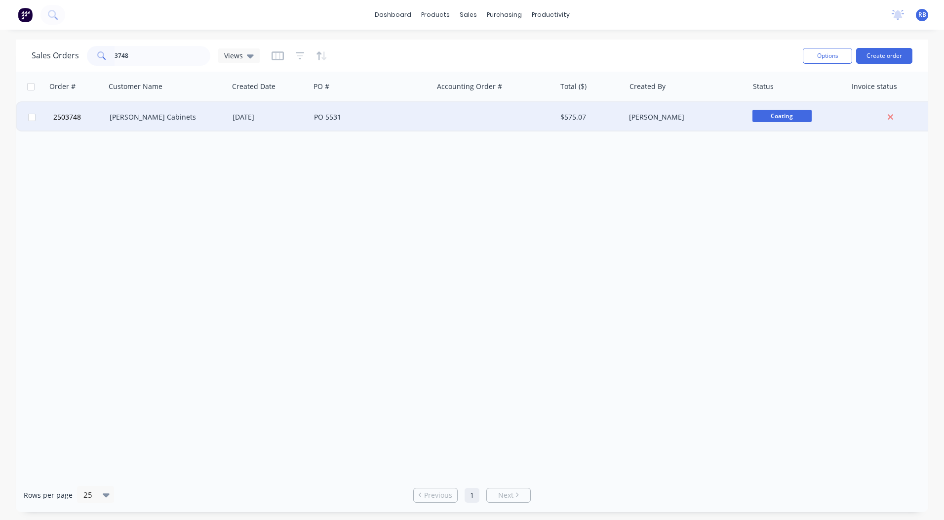
type input "3748"
click at [149, 121] on div "Nikolson Cabinets" at bounding box center [165, 117] width 110 height 10
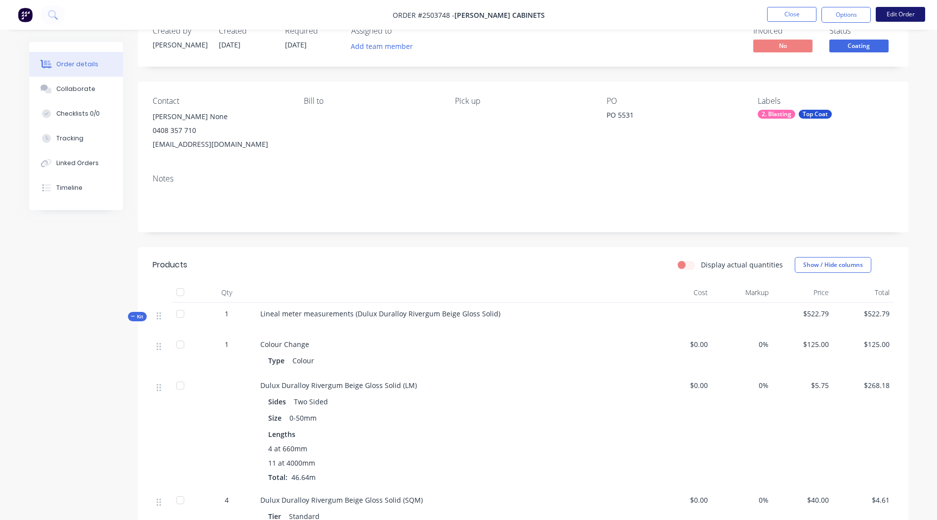
scroll to position [25, 0]
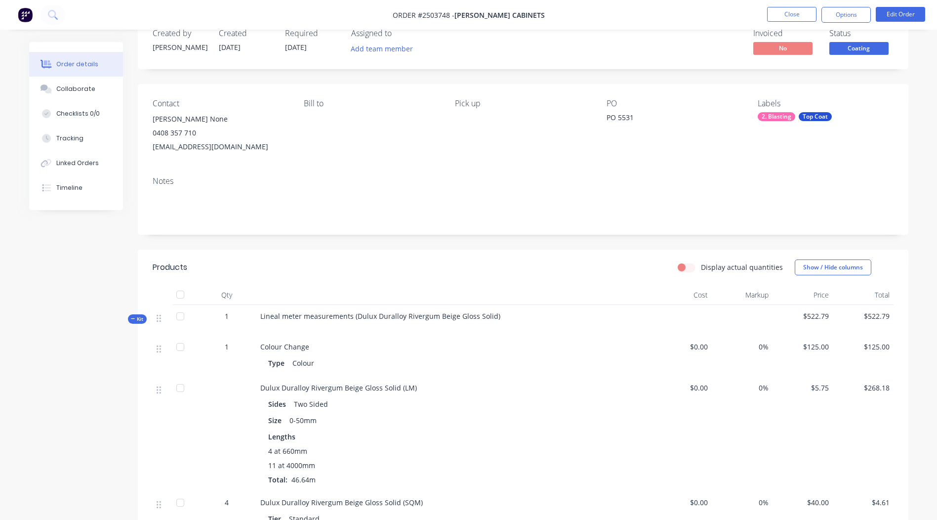
click at [866, 44] on span "Coating" at bounding box center [858, 48] width 59 height 12
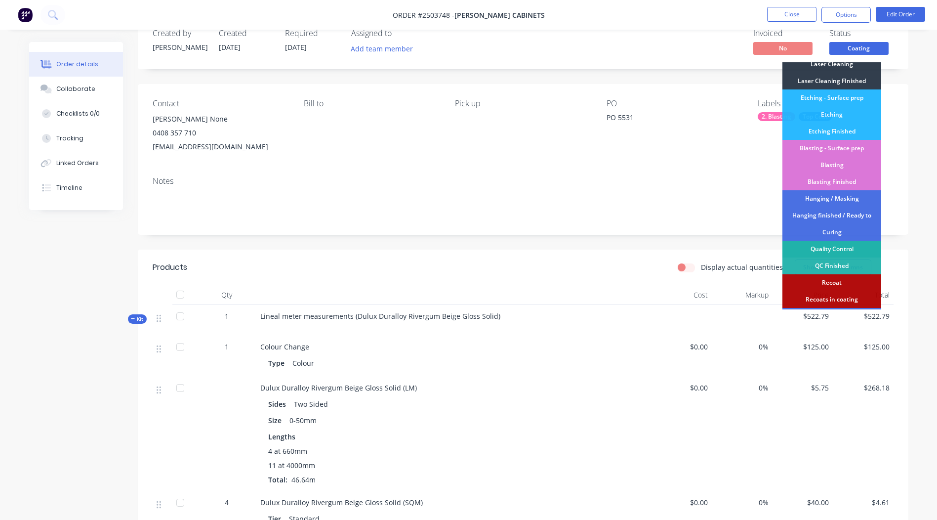
scroll to position [211, 0]
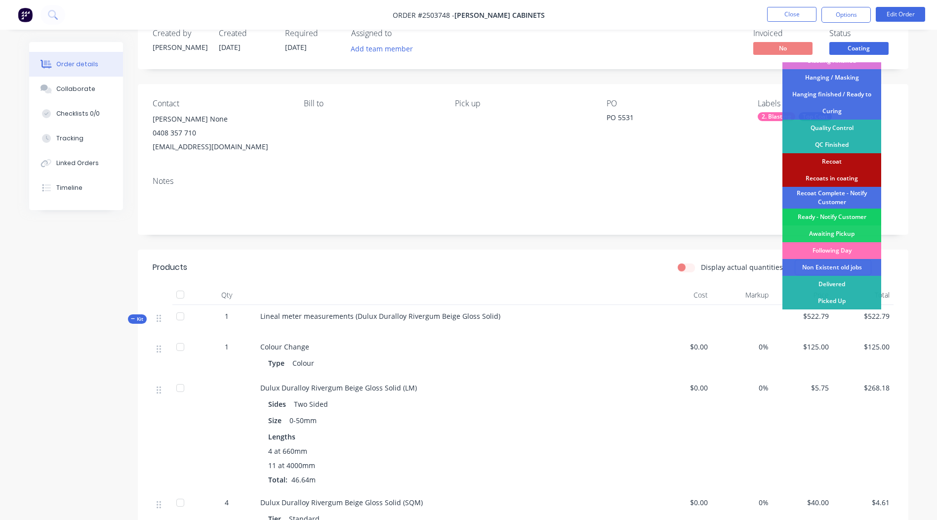
click at [835, 214] on div "Ready - Notify Customer" at bounding box center [831, 216] width 99 height 17
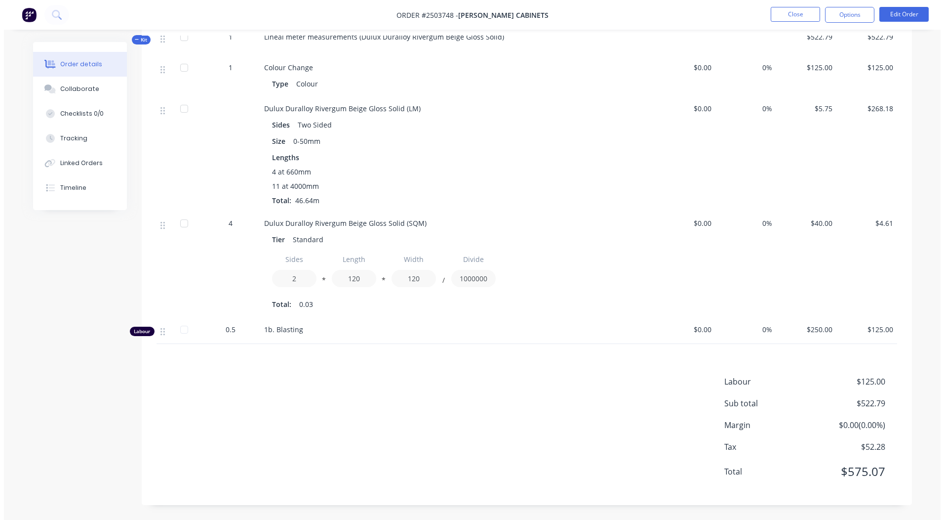
scroll to position [0, 0]
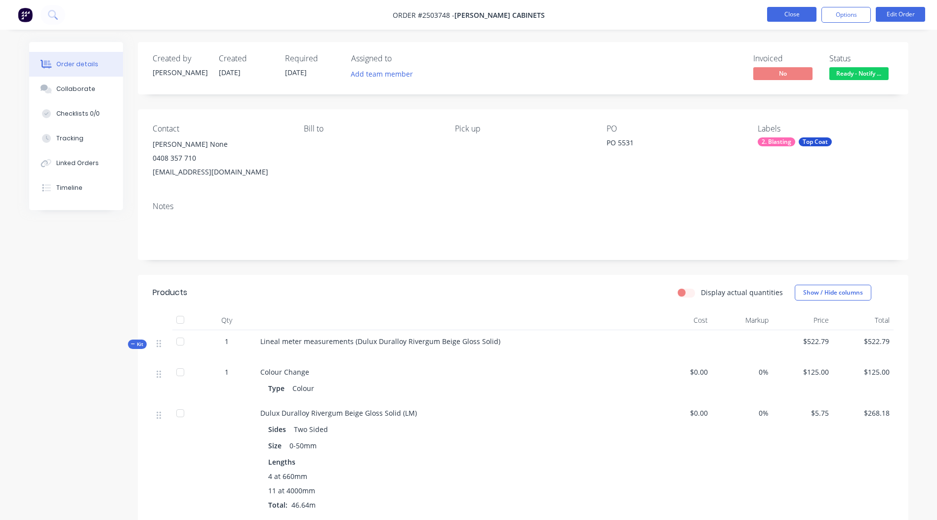
click at [780, 13] on button "Close" at bounding box center [791, 14] width 49 height 15
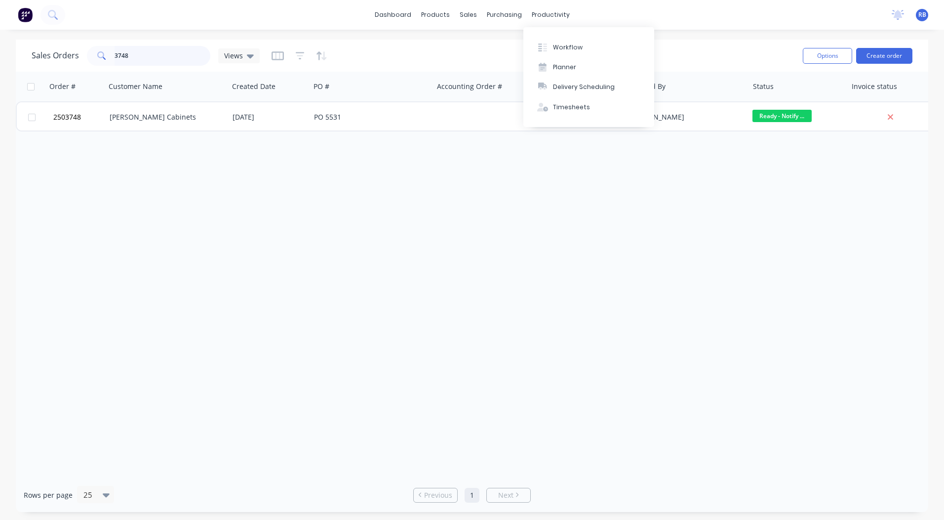
drag, startPoint x: 167, startPoint y: 57, endPoint x: 0, endPoint y: 49, distance: 167.2
click at [33, 62] on div "Sales Orders 3748 Views" at bounding box center [146, 56] width 228 height 20
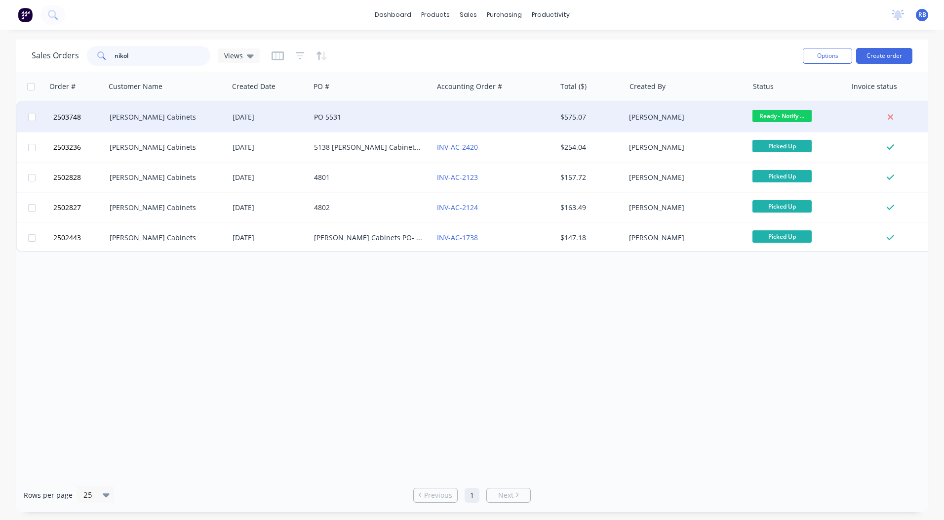
type input "nikol"
click at [143, 118] on div "Nikolson Cabinets" at bounding box center [165, 117] width 110 height 10
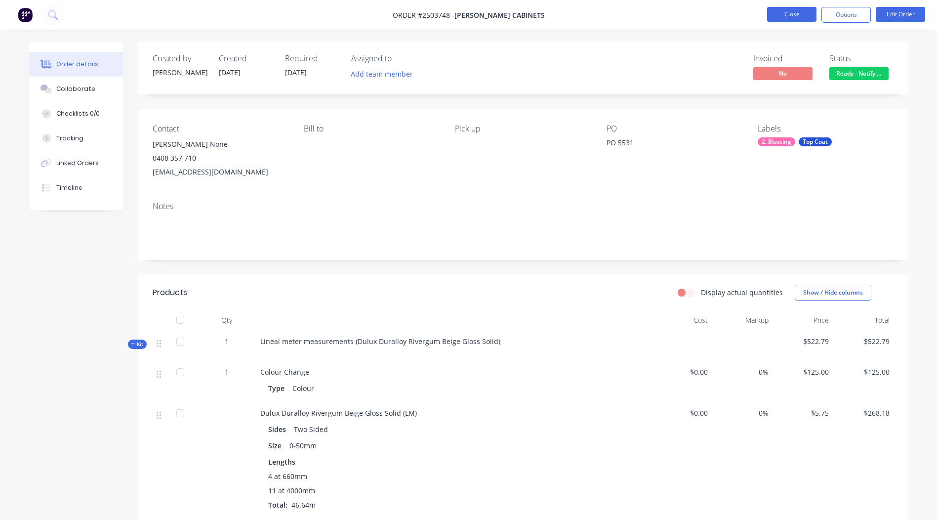
click at [791, 10] on button "Close" at bounding box center [791, 14] width 49 height 15
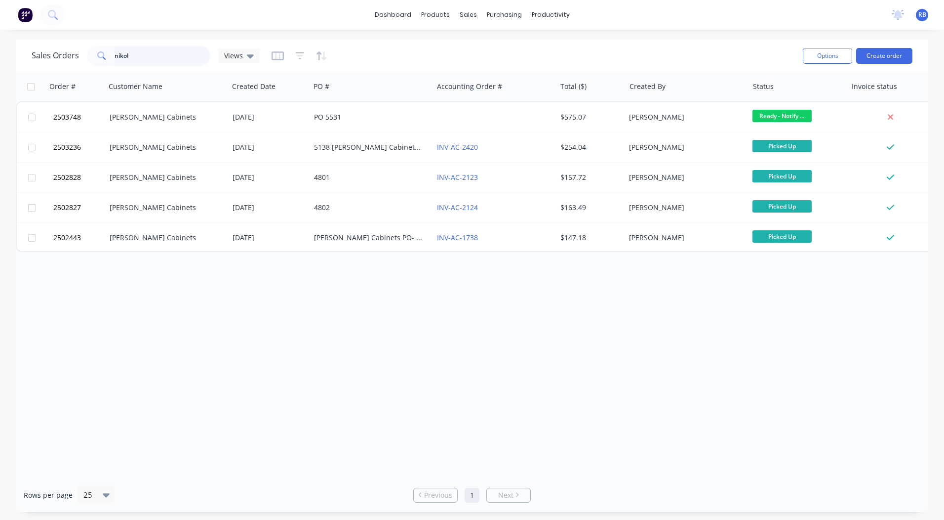
drag, startPoint x: 152, startPoint y: 49, endPoint x: 0, endPoint y: 53, distance: 151.7
click at [59, 60] on div "Sales Orders nikol Views" at bounding box center [146, 56] width 228 height 20
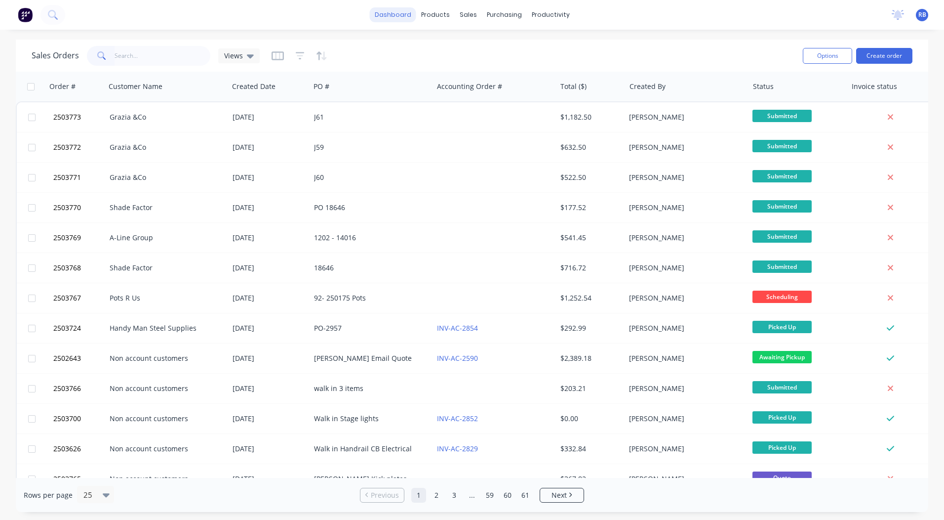
click at [407, 15] on link "dashboard" at bounding box center [393, 14] width 46 height 15
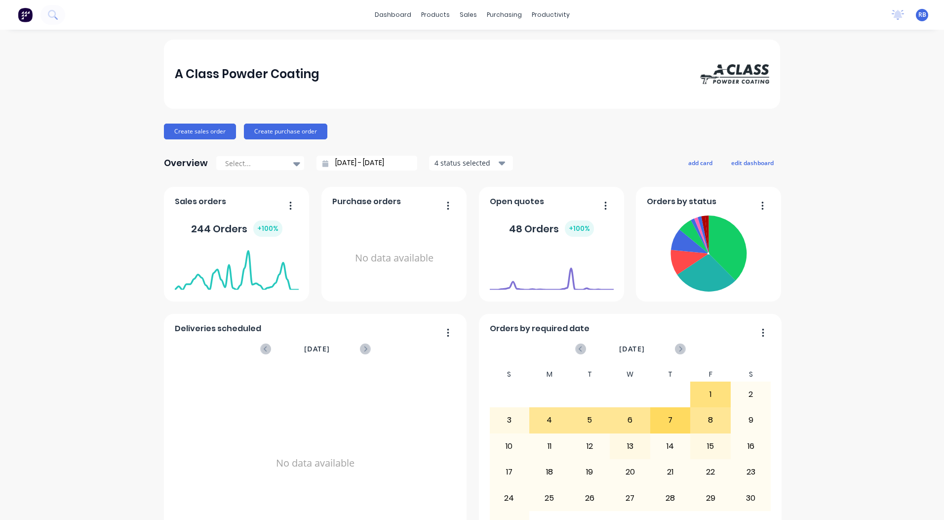
scroll to position [426, 0]
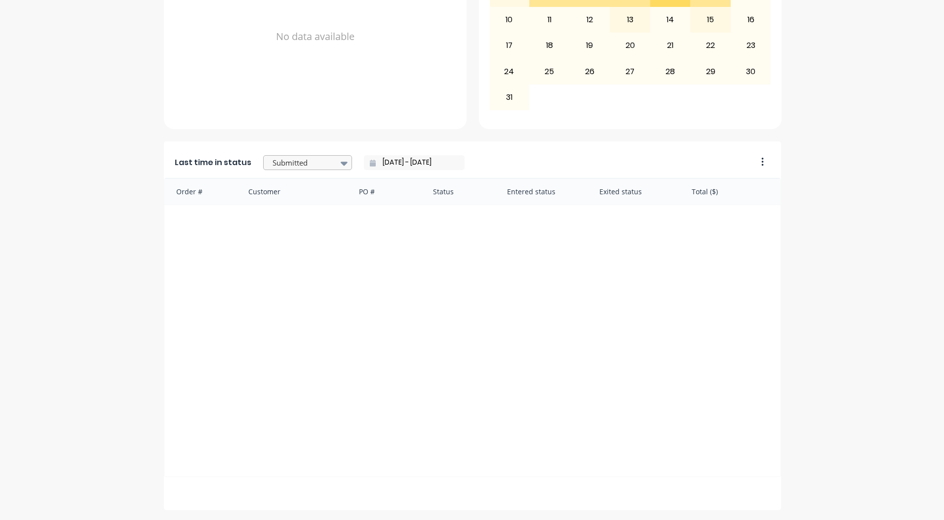
click at [291, 161] on div at bounding box center [303, 163] width 62 height 12
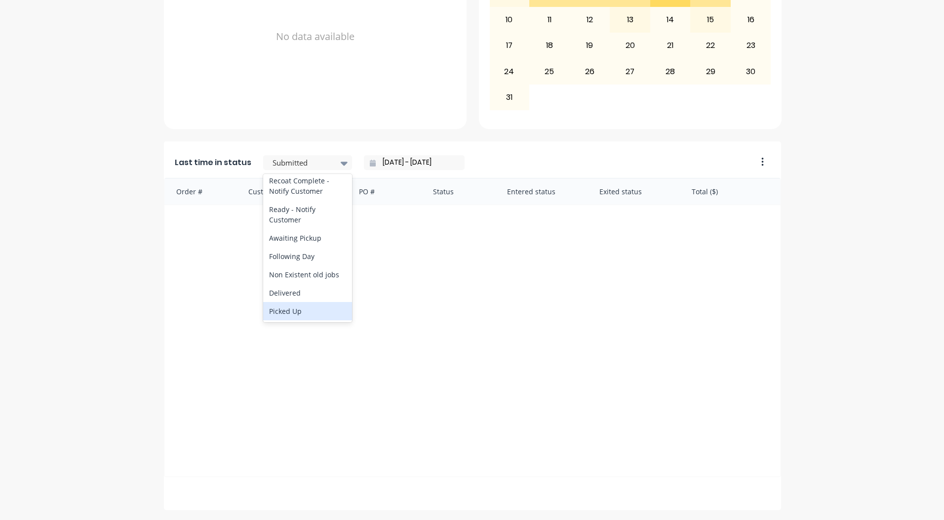
click at [282, 307] on div "Picked Up" at bounding box center [307, 311] width 89 height 18
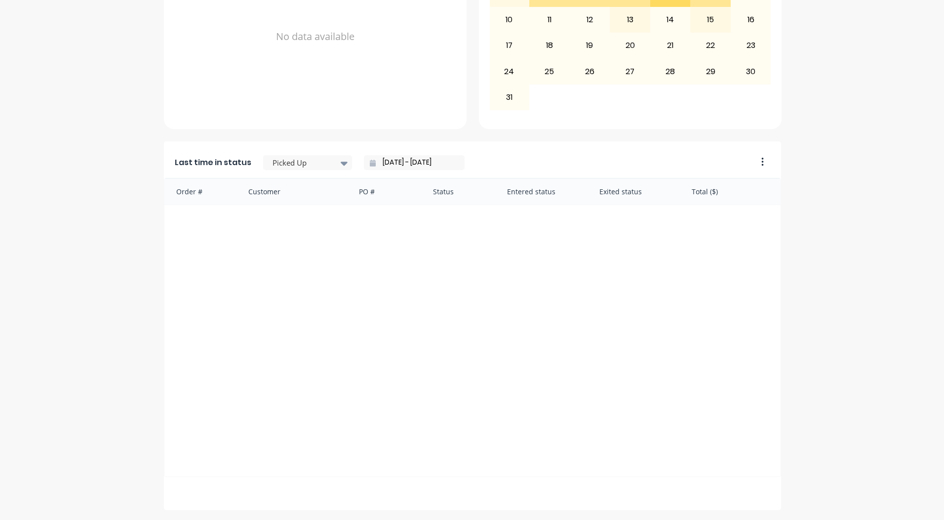
click at [418, 164] on input "11/08/25 - 11/08/25" at bounding box center [418, 162] width 85 height 15
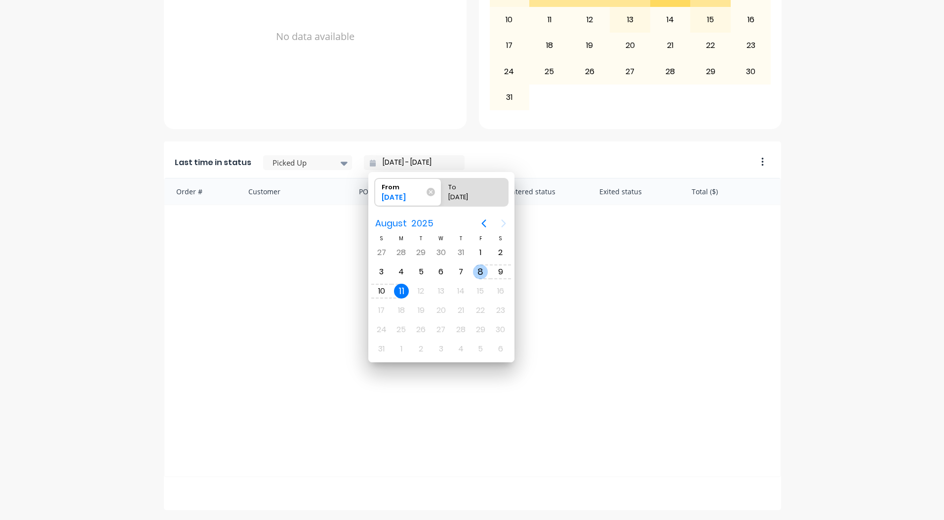
click at [484, 269] on div "8" at bounding box center [480, 271] width 15 height 15
type input "08/08/25 - 11/08/25"
radio input "false"
radio input "true"
click at [484, 269] on div "8" at bounding box center [480, 271] width 15 height 15
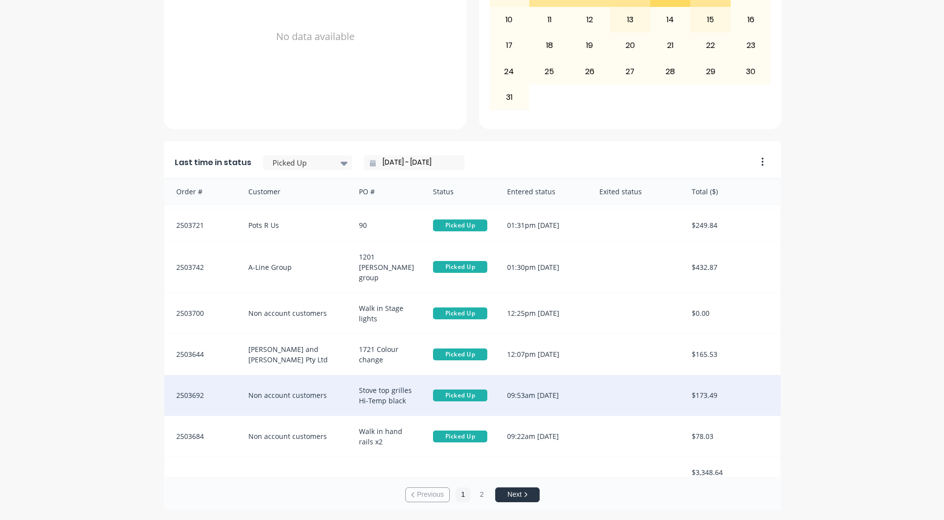
scroll to position [2, 0]
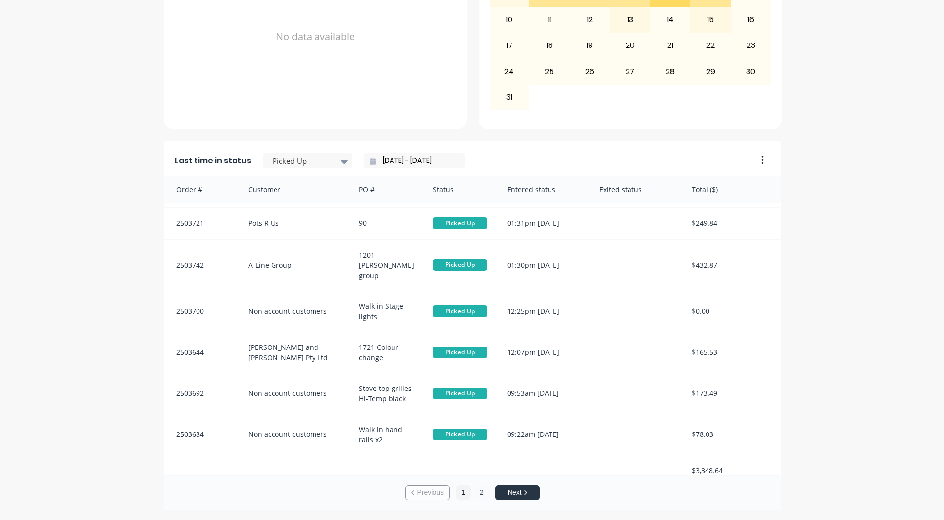
click at [481, 494] on button "2" at bounding box center [482, 492] width 15 height 15
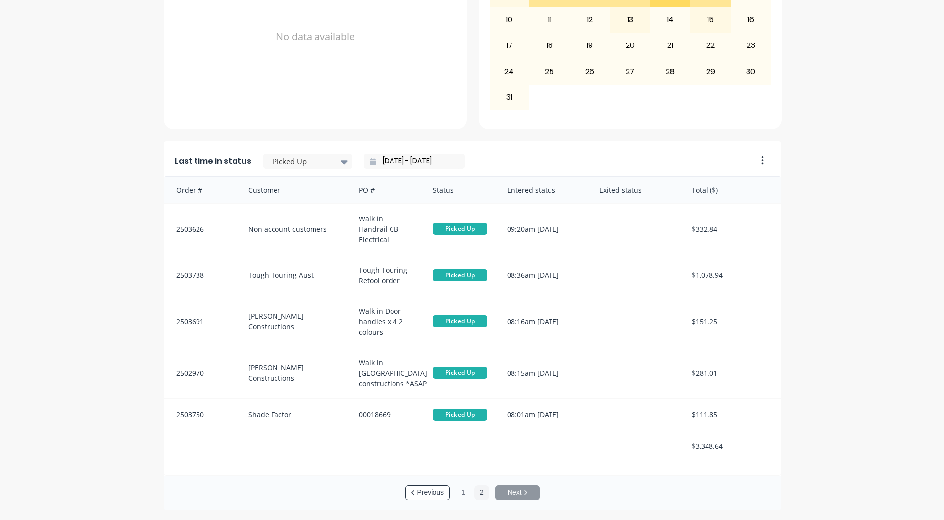
scroll to position [1, 0]
click at [456, 493] on button "1" at bounding box center [463, 492] width 15 height 15
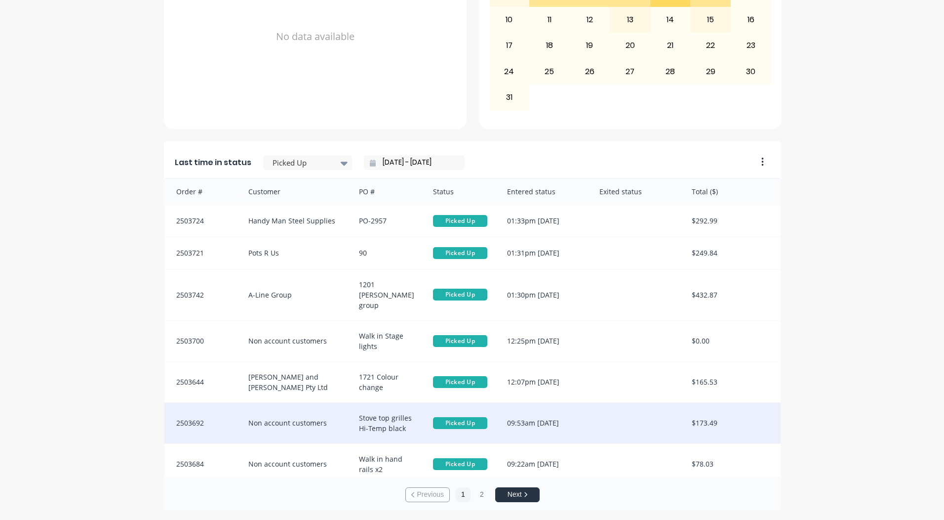
scroll to position [2, 0]
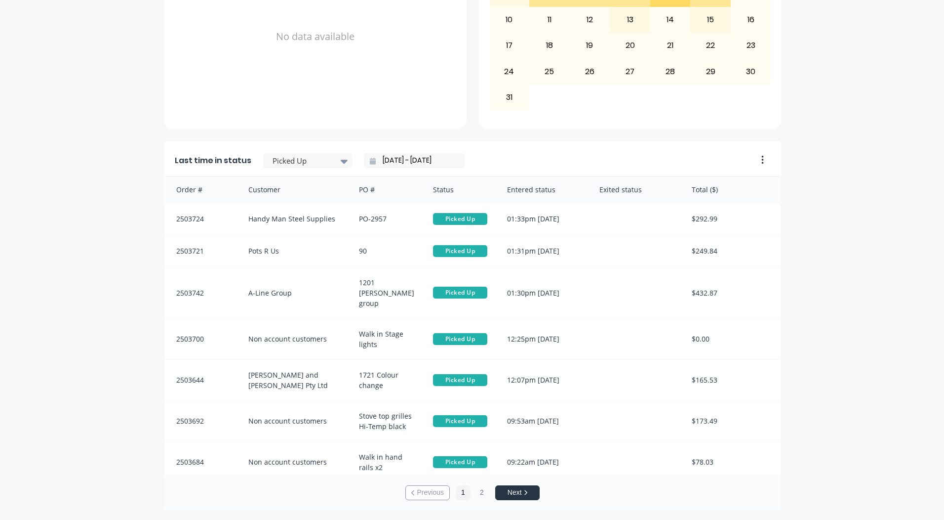
click at [395, 157] on input "08/08/25 - 08/08/25" at bounding box center [418, 160] width 85 height 15
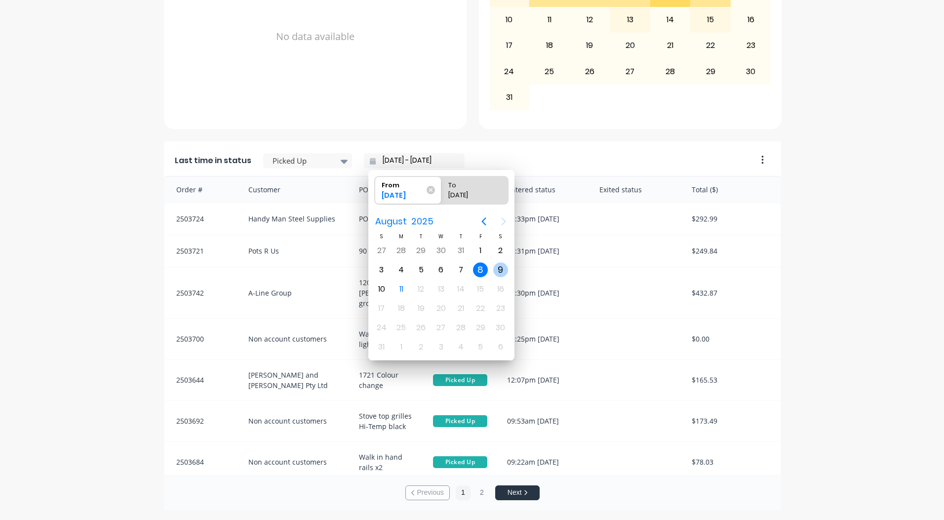
click at [498, 272] on div "9" at bounding box center [500, 269] width 15 height 15
type input "09/08/25 - 09/08/25"
radio input "false"
radio input "true"
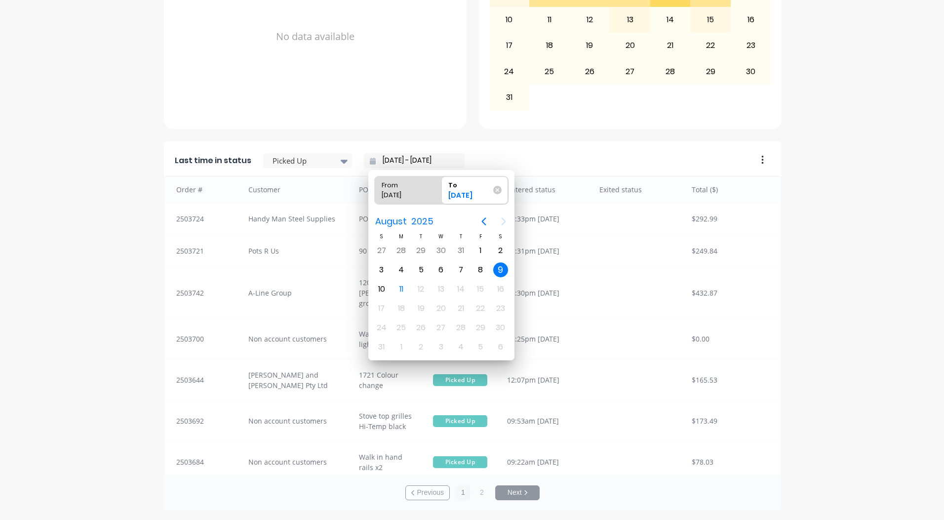
scroll to position [0, 0]
click at [496, 271] on div "9" at bounding box center [500, 269] width 15 height 15
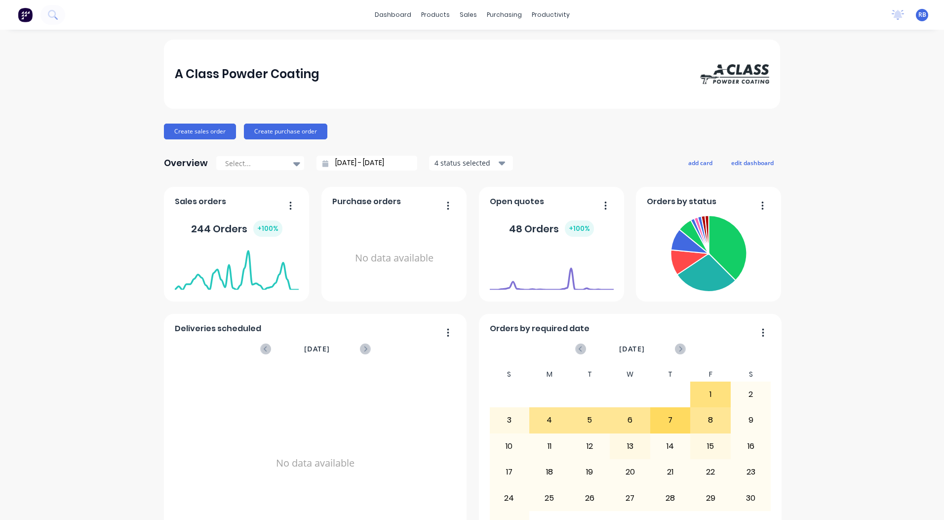
click at [881, 84] on div "A Class Powder Coating Create sales order Create purchase order Overview Select…" at bounding box center [472, 488] width 944 height 897
click at [483, 49] on div "Sales Orders" at bounding box center [501, 47] width 41 height 9
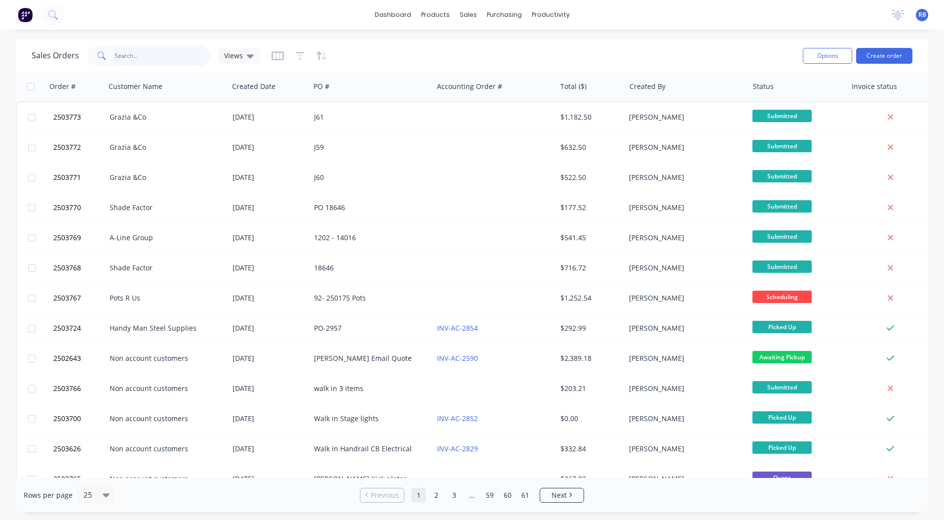
click at [139, 65] on input "text" at bounding box center [163, 56] width 96 height 20
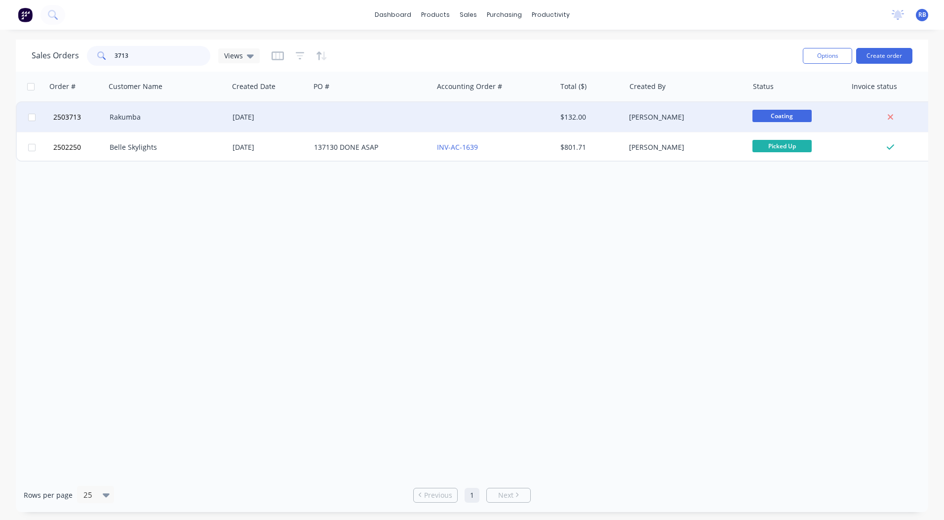
type input "3713"
click at [154, 110] on div "Rakumba" at bounding box center [167, 117] width 123 height 30
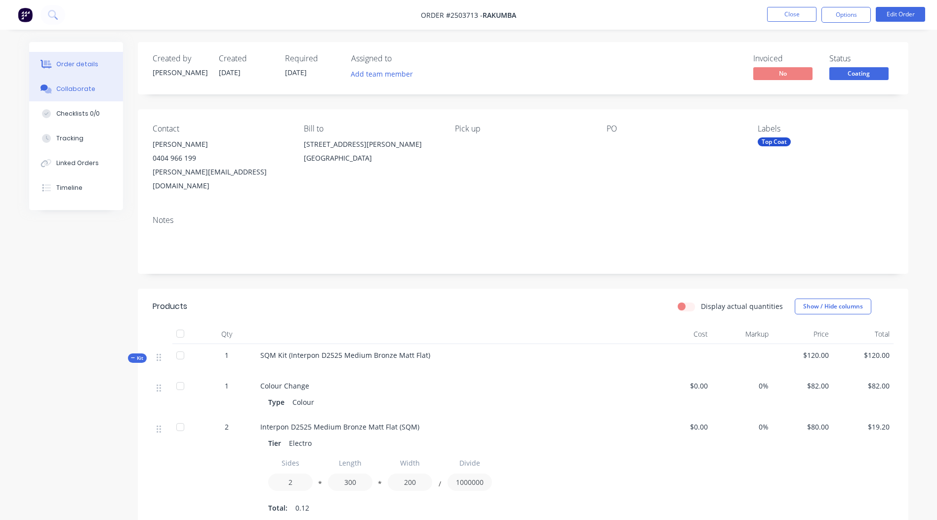
click at [75, 86] on div "Collaborate" at bounding box center [75, 88] width 39 height 9
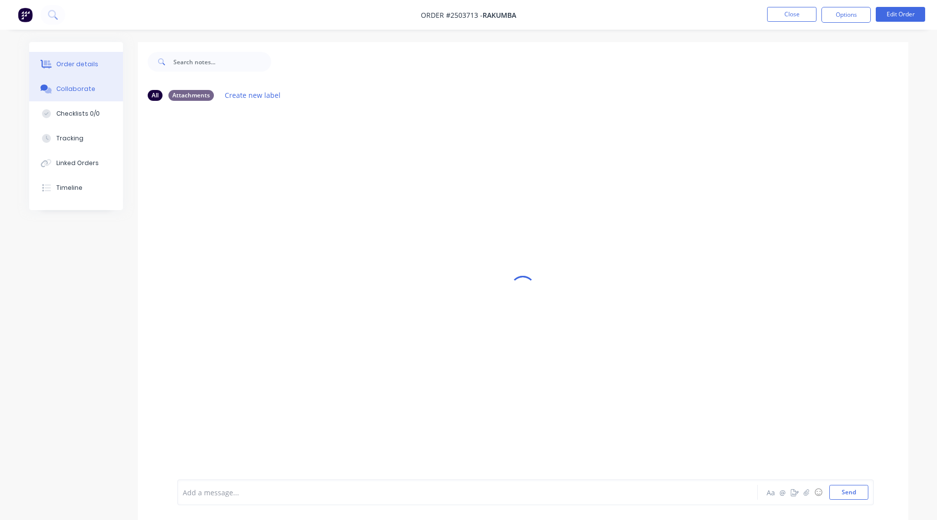
click at [96, 63] on button "Order details" at bounding box center [76, 64] width 94 height 25
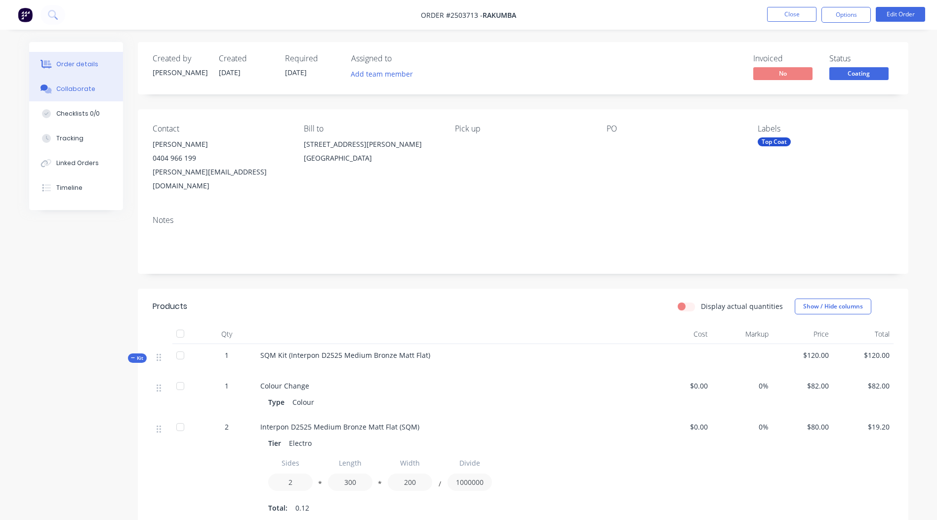
click at [98, 91] on button "Collaborate" at bounding box center [76, 89] width 94 height 25
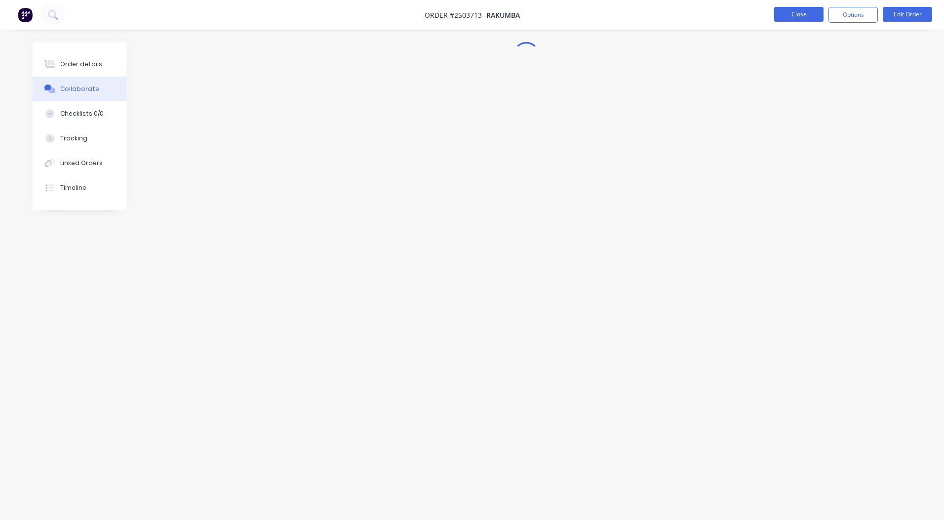
click at [782, 14] on button "Close" at bounding box center [799, 14] width 49 height 15
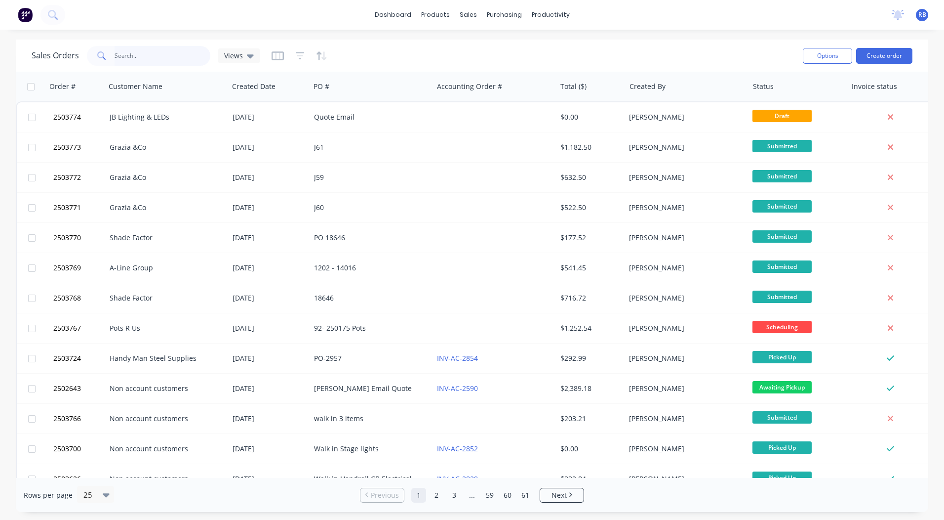
click at [157, 56] on input "text" at bounding box center [163, 56] width 96 height 20
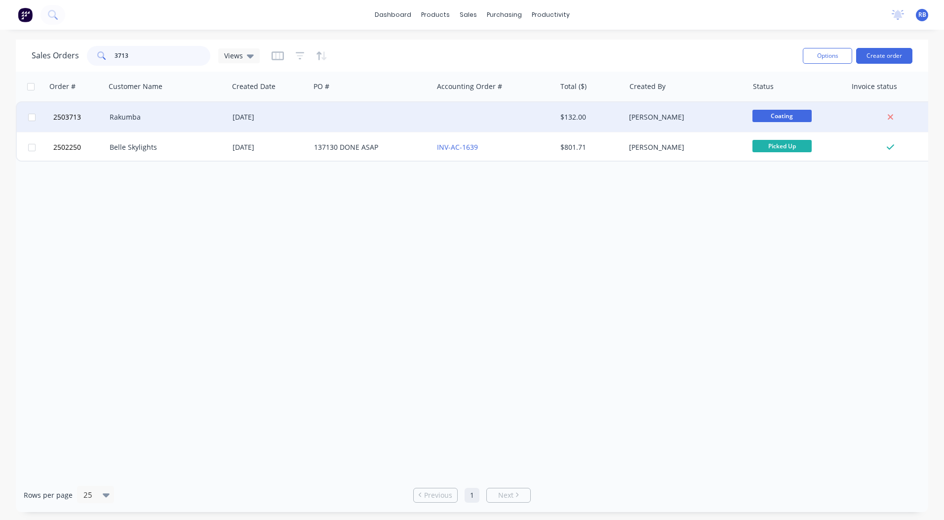
type input "3713"
click at [186, 114] on div "Rakumba" at bounding box center [165, 117] width 110 height 10
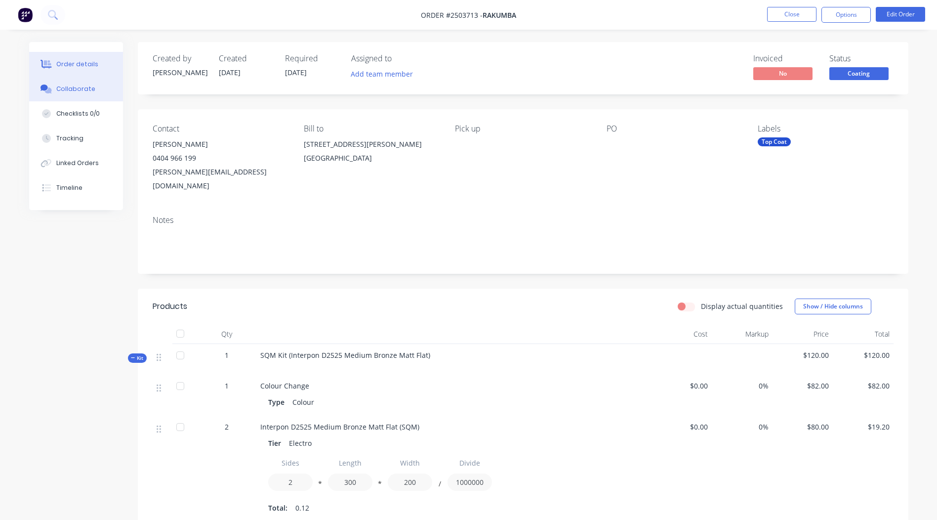
click at [77, 82] on button "Collaborate" at bounding box center [76, 89] width 94 height 25
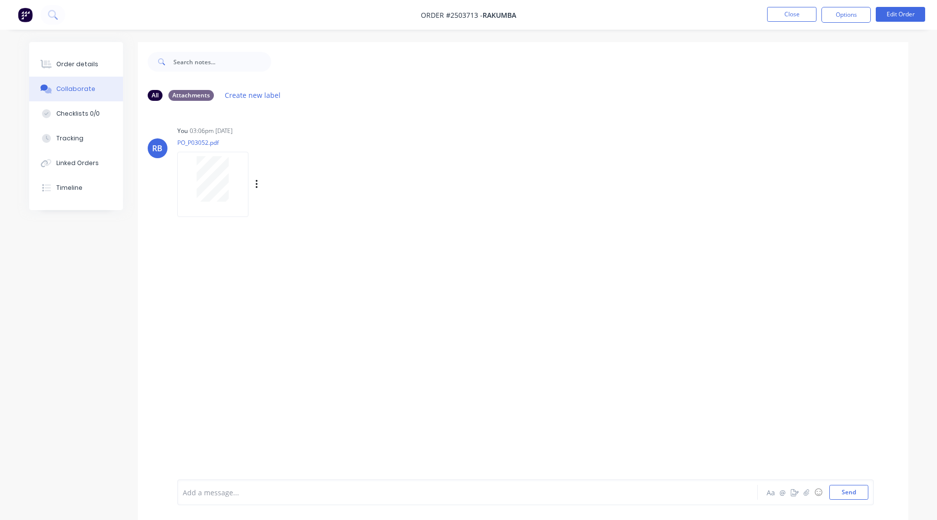
click at [234, 172] on div at bounding box center [213, 178] width 62 height 45
click at [77, 62] on div "Order details" at bounding box center [77, 64] width 42 height 9
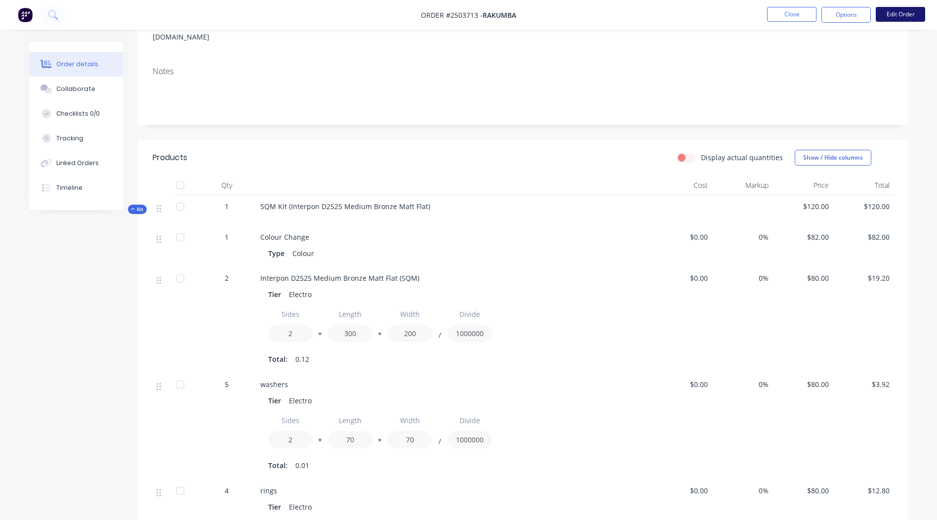
scroll to position [148, 0]
click at [889, 20] on button "Edit Order" at bounding box center [900, 14] width 49 height 15
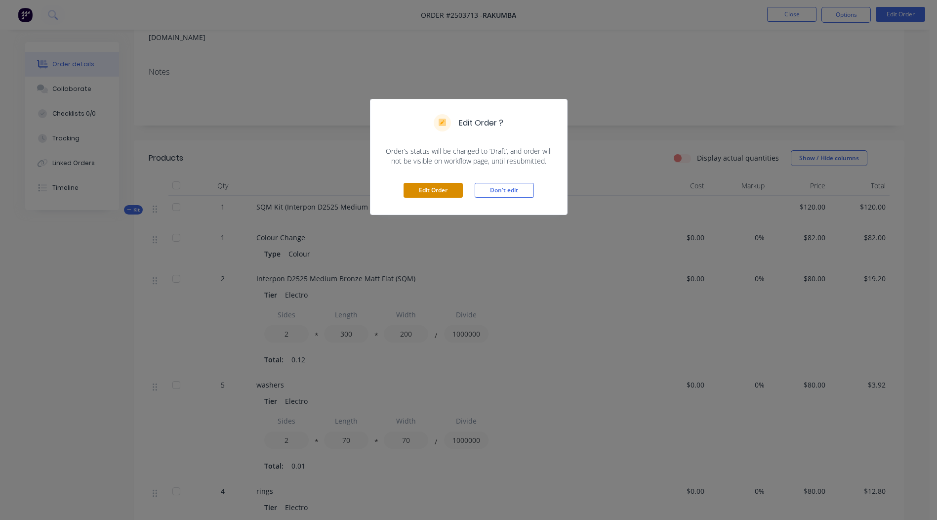
click at [440, 193] on button "Edit Order" at bounding box center [433, 190] width 59 height 15
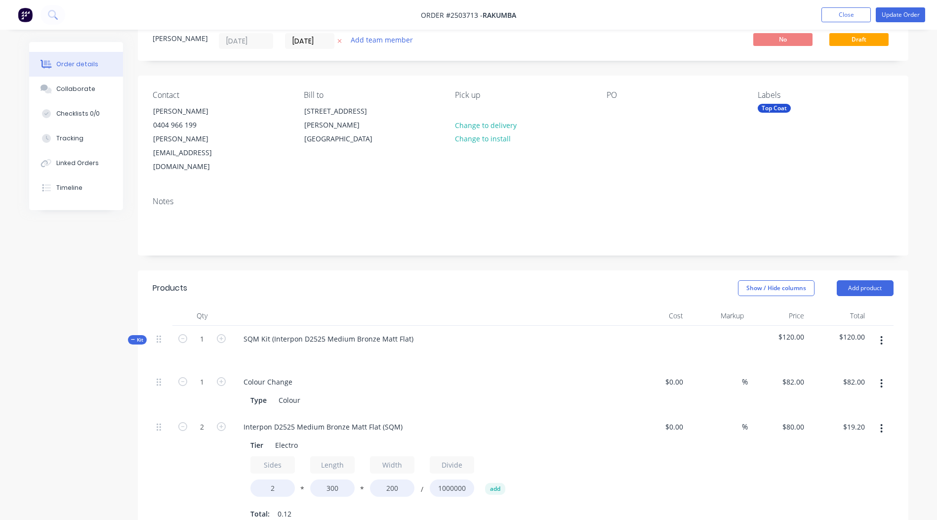
scroll to position [99, 0]
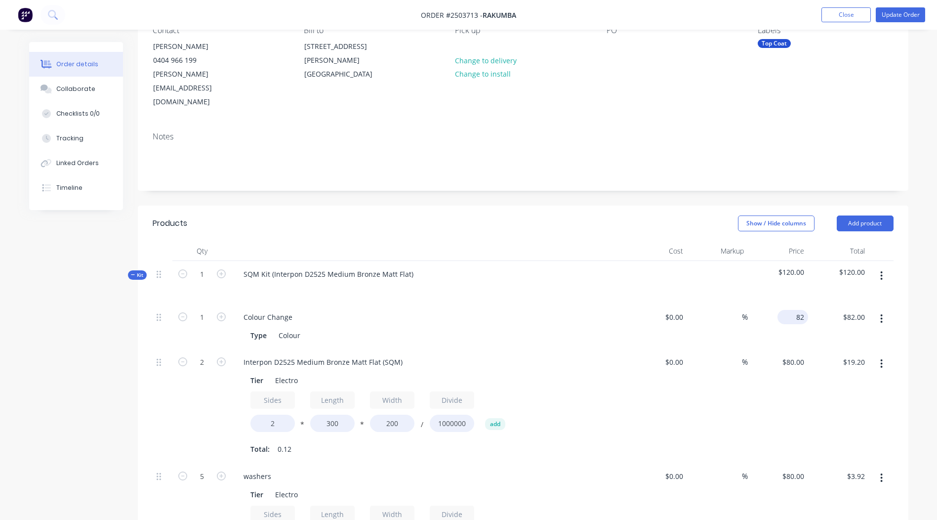
click at [803, 310] on input "82" at bounding box center [794, 317] width 27 height 14
type input "$125.00"
click at [930, 206] on div "Order details Collaborate Checklists 0/0 Tracking Linked Orders Timeline Order …" at bounding box center [468, 505] width 937 height 1208
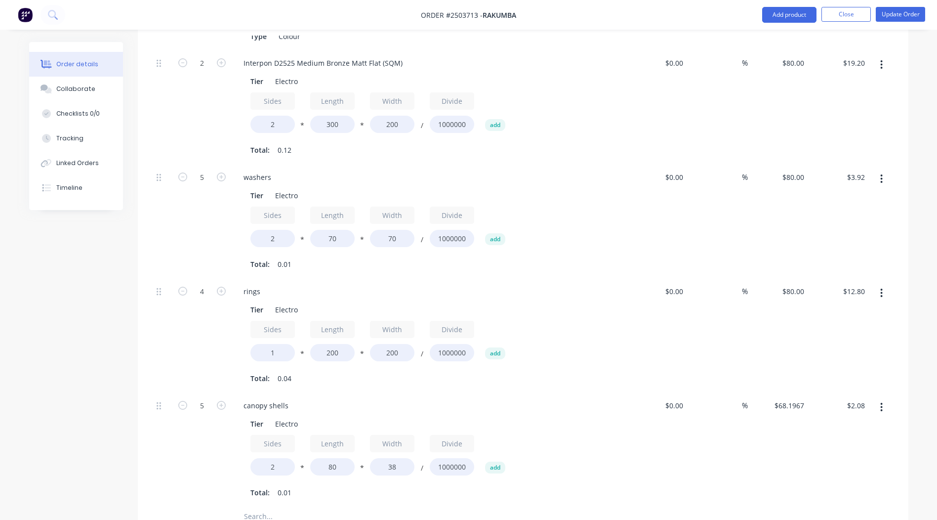
scroll to position [410, 0]
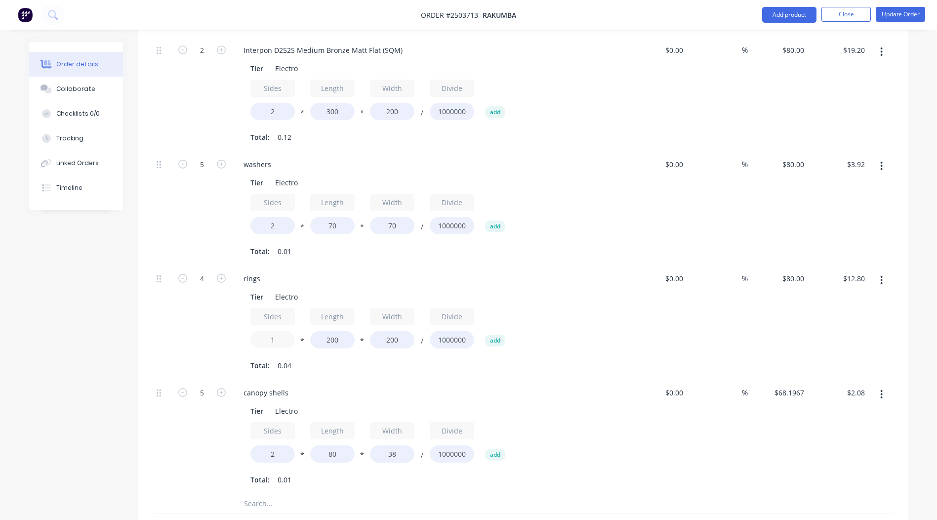
drag, startPoint x: 279, startPoint y: 311, endPoint x: 245, endPoint y: 317, distance: 34.6
click at [246, 317] on div "Tier Electro Sides 1 * Length 200 * Width 200 / Divide 1000000 add Total: 0.04" at bounding box center [429, 329] width 387 height 85
type input "2"
type input "$25.60"
click at [640, 335] on div "$0.00 $0.00" at bounding box center [657, 322] width 61 height 114
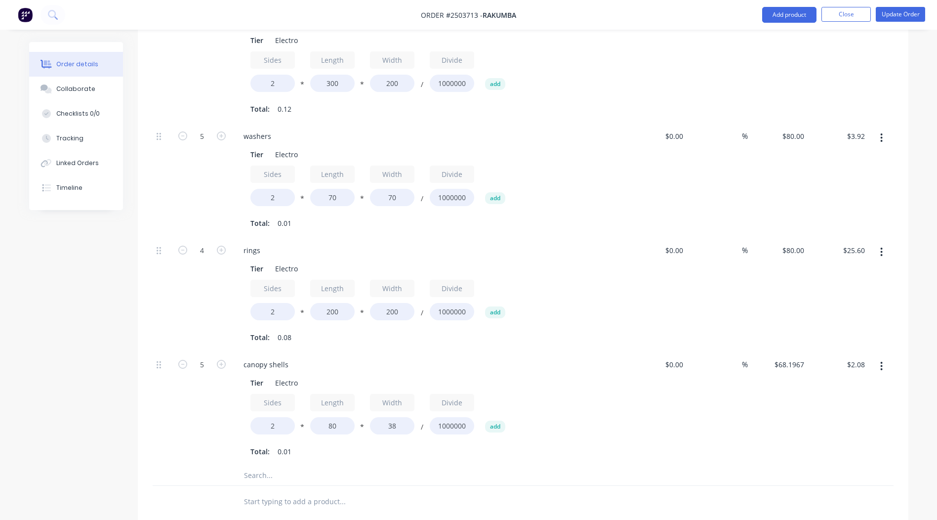
scroll to position [436, 0]
drag, startPoint x: 281, startPoint y: 287, endPoint x: 181, endPoint y: 287, distance: 99.3
click at [181, 287] on div "4 rings Tier Electro Sides 2 * Length 200 * Width 200 / Divide 1000000 add Tota…" at bounding box center [523, 297] width 741 height 114
type input "1"
type input "$12.80"
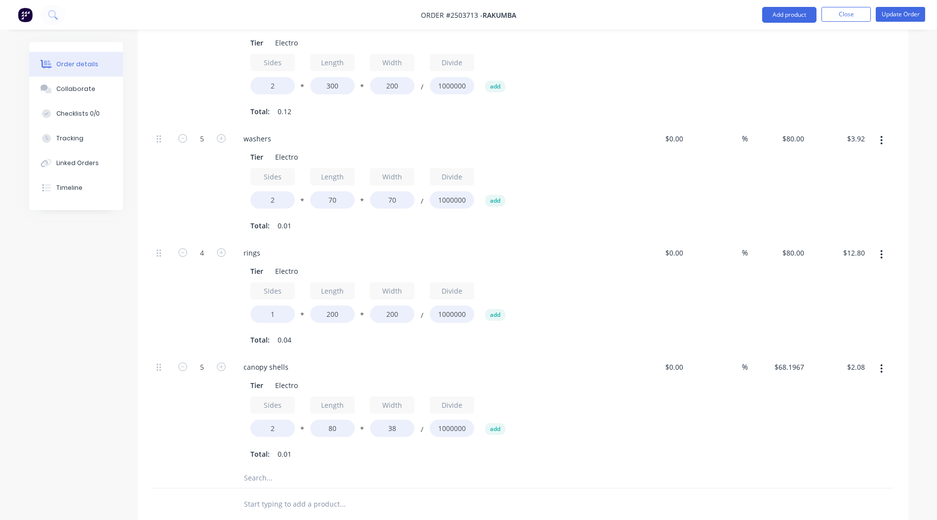
click at [676, 275] on div "$0.00 $0.00" at bounding box center [657, 297] width 61 height 114
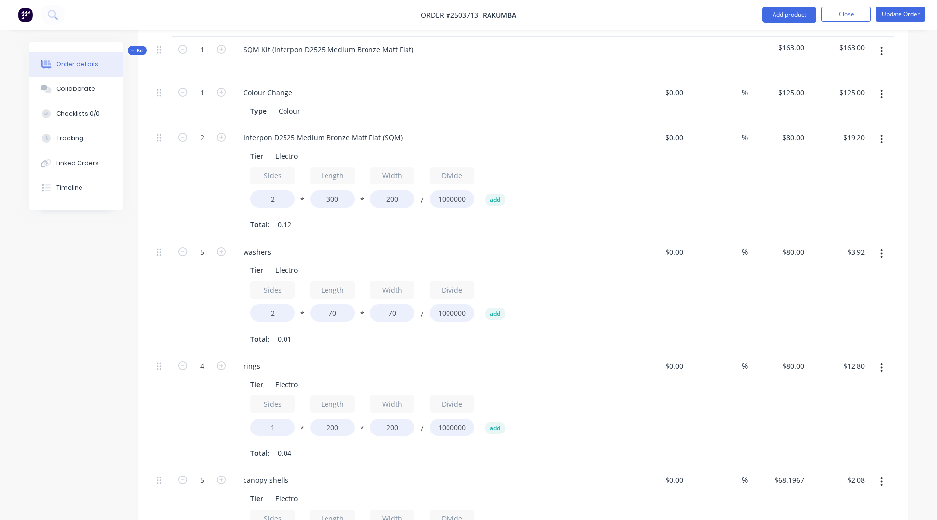
scroll to position [337, 0]
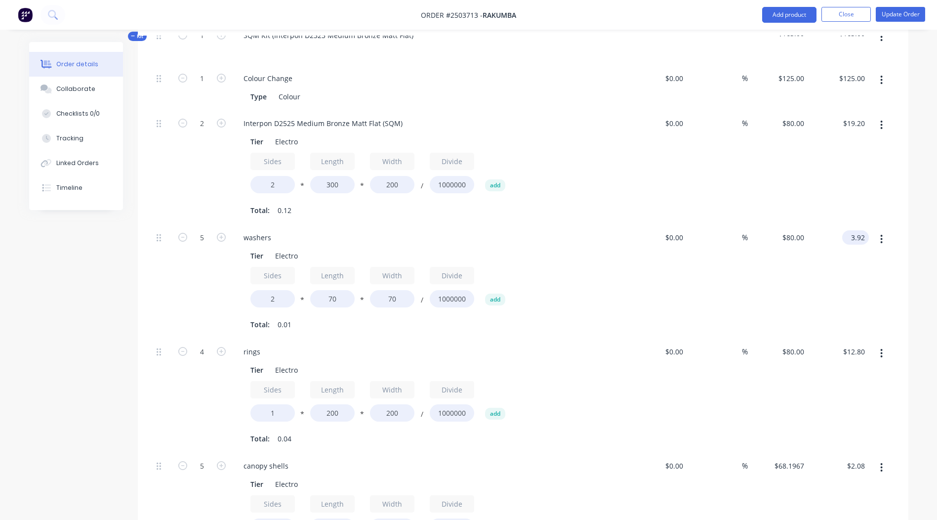
click at [857, 230] on input "3.92" at bounding box center [857, 237] width 23 height 14
type input "1"
type input "15"
type input "$306.1224"
type input "$15.00"
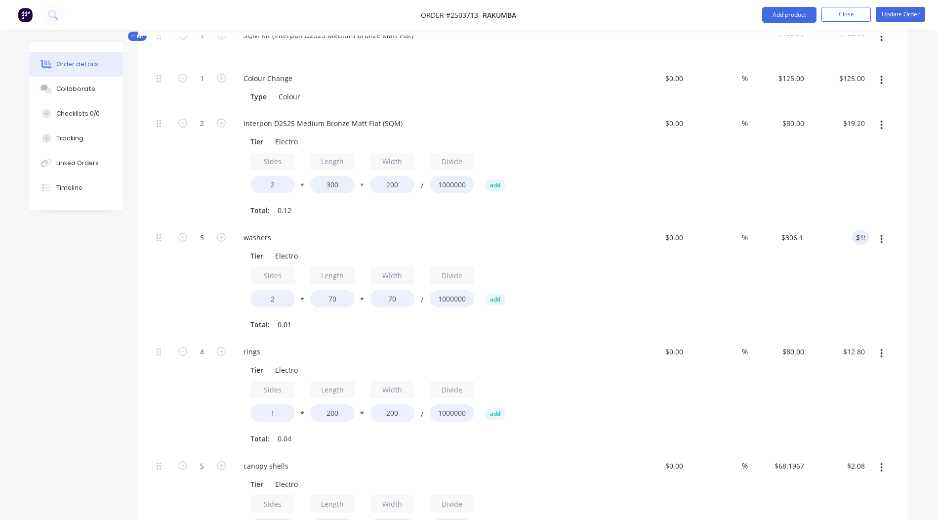
click at [912, 250] on div "Order details Collaborate Checklists 0/0 Tracking Linked Orders Timeline Order …" at bounding box center [468, 288] width 899 height 1166
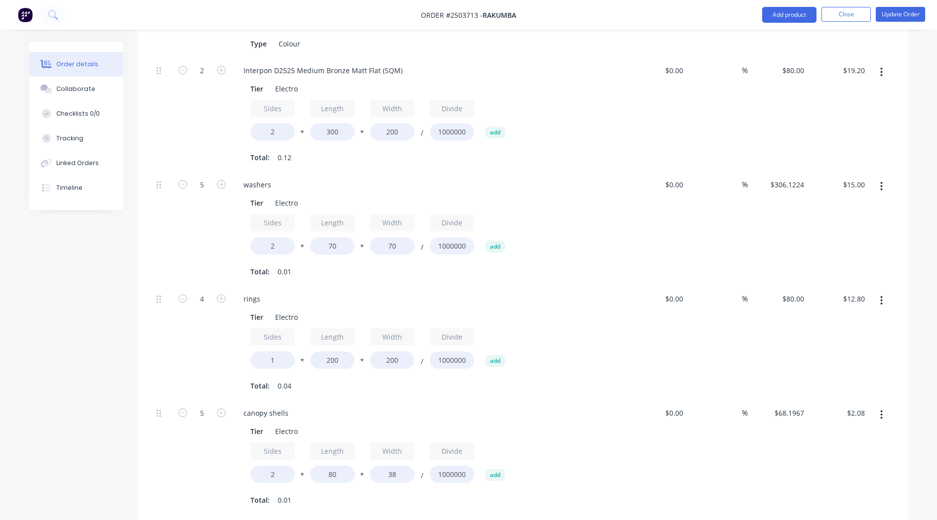
scroll to position [391, 0]
click at [851, 290] on input "12.80" at bounding box center [855, 297] width 27 height 14
type input "16"
type input "$100.00"
type input "$16.00"
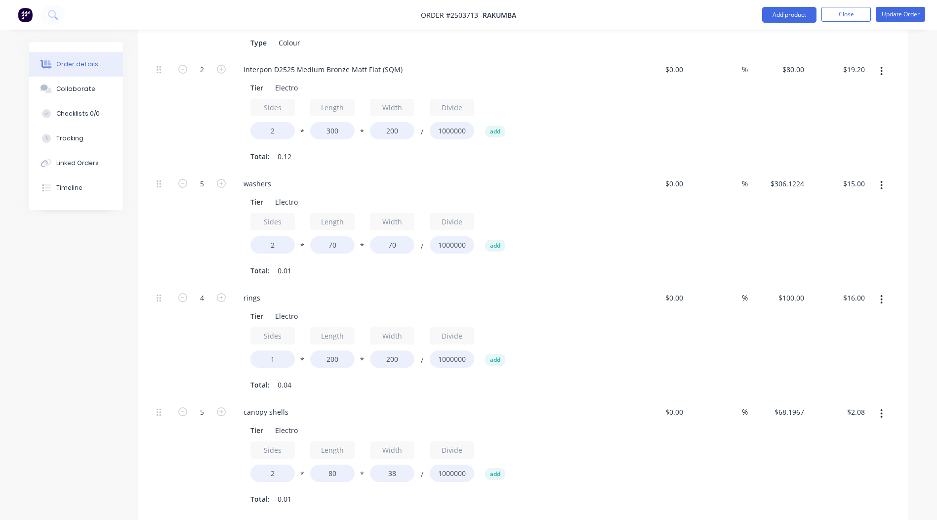
click at [917, 324] on div "Order details Collaborate Checklists 0/0 Tracking Linked Orders Timeline Order …" at bounding box center [468, 234] width 899 height 1166
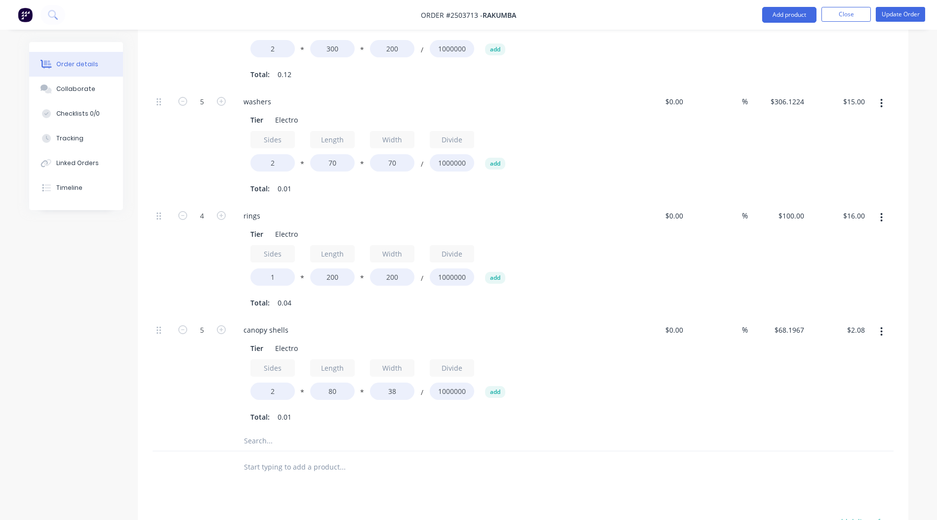
scroll to position [475, 0]
click at [846, 321] on div "2.08 2.08" at bounding box center [857, 328] width 23 height 14
type input "20"
type input "$655.7377"
type input "$20.00"
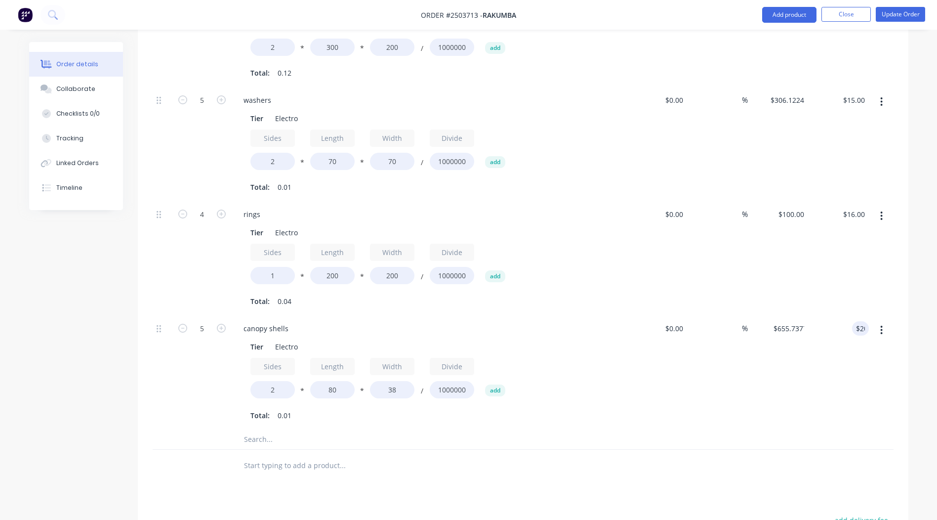
click at [907, 338] on div "Qty Cost Markup Price Total Kit 1 SQM Kit (Interpon D2525 Medium Bronze Matt Fl…" at bounding box center [523, 173] width 771 height 616
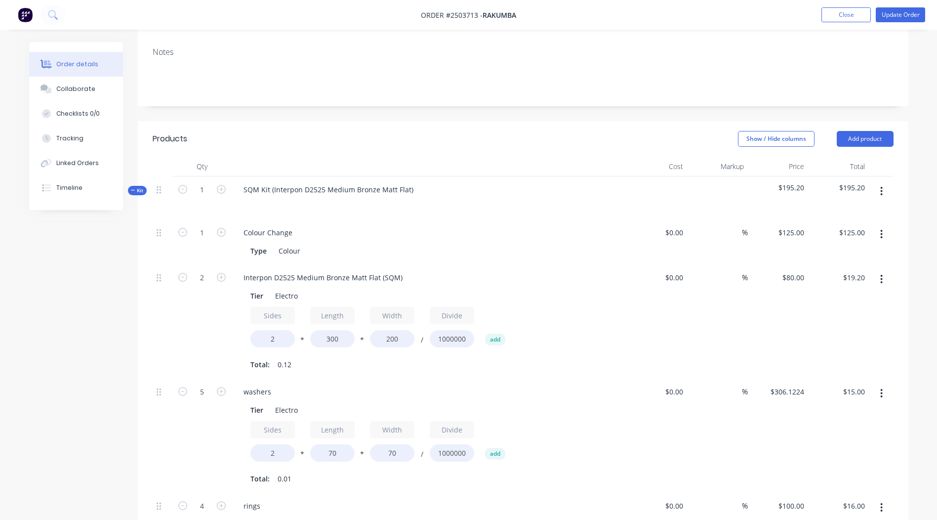
scroll to position [186, 0]
click at [882, 183] on icon "button" at bounding box center [881, 188] width 2 height 11
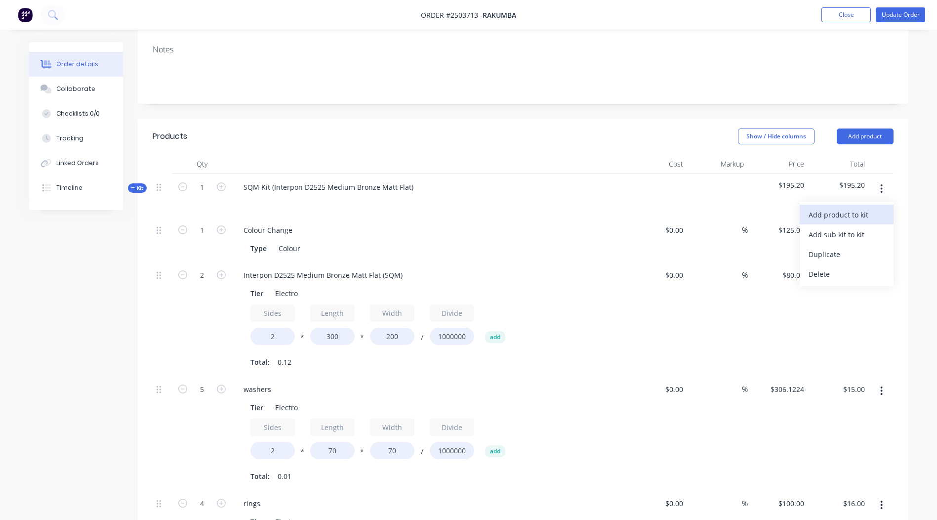
click at [841, 207] on div "Add product to kit" at bounding box center [847, 214] width 76 height 14
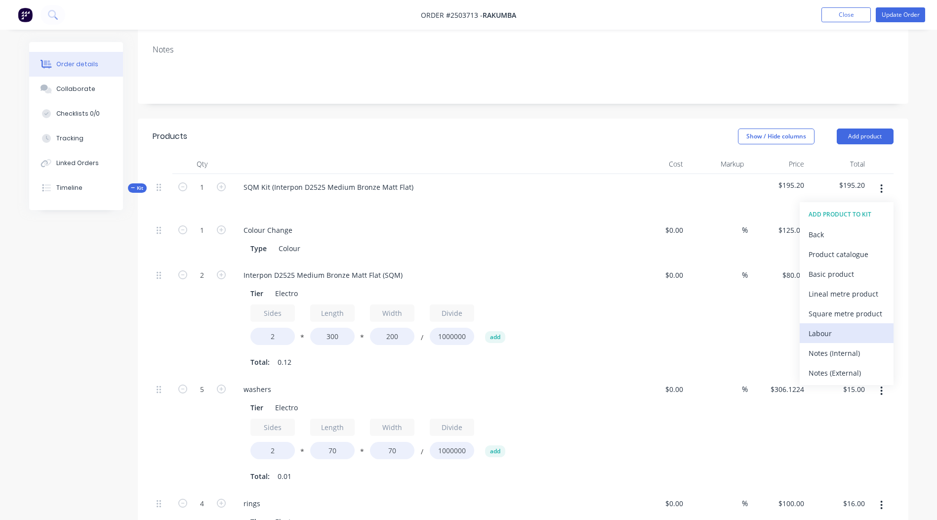
click at [825, 326] on div "Labour" at bounding box center [847, 333] width 76 height 14
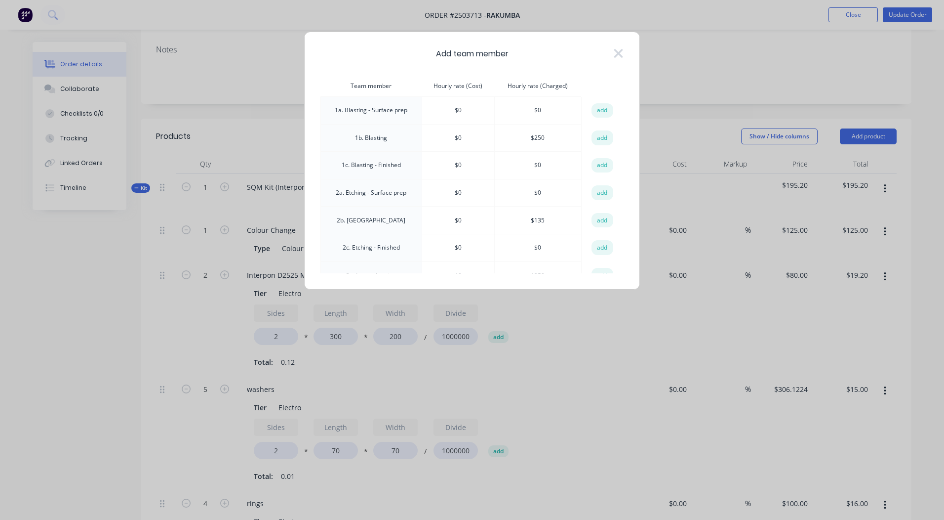
click at [588, 133] on td "add" at bounding box center [602, 138] width 41 height 28
click at [592, 136] on button "add" at bounding box center [603, 137] width 22 height 15
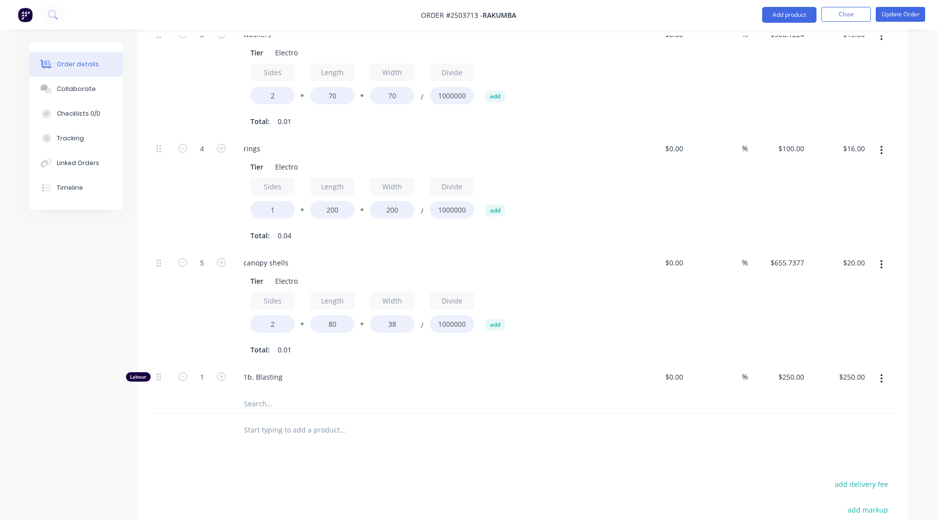
scroll to position [630, 0]
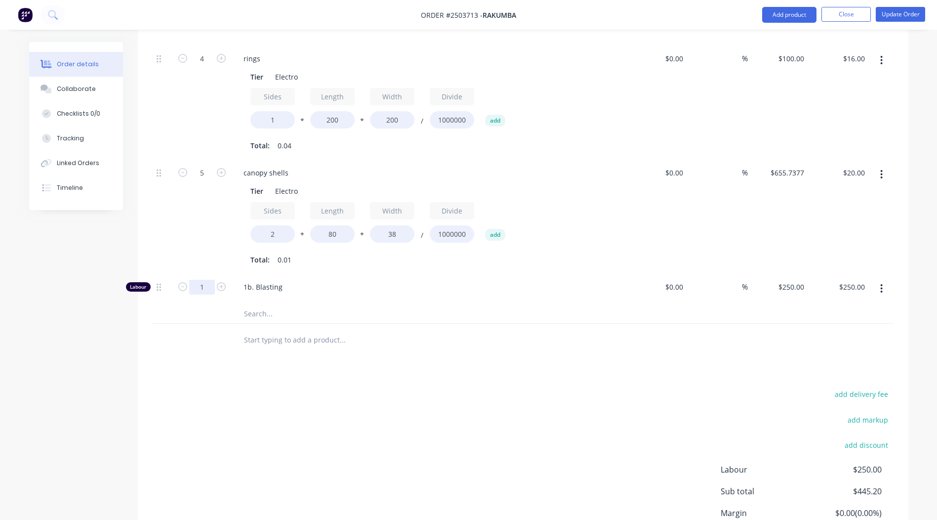
type input "0.1667"
click at [338, 330] on div "Products Show / Hide columns Add product Qty Cost Markup Price Total Kit 1 SQM …" at bounding box center [523, 133] width 771 height 919
type input "$41.68"
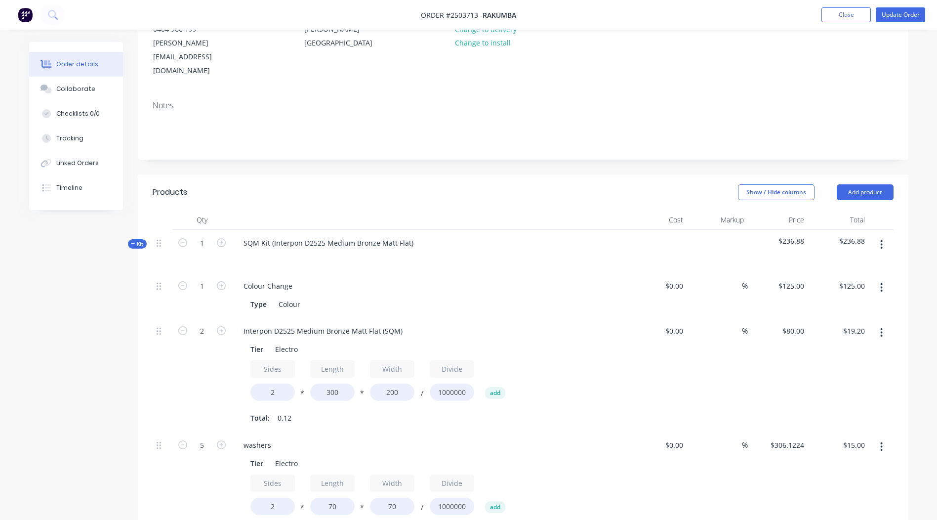
scroll to position [0, 0]
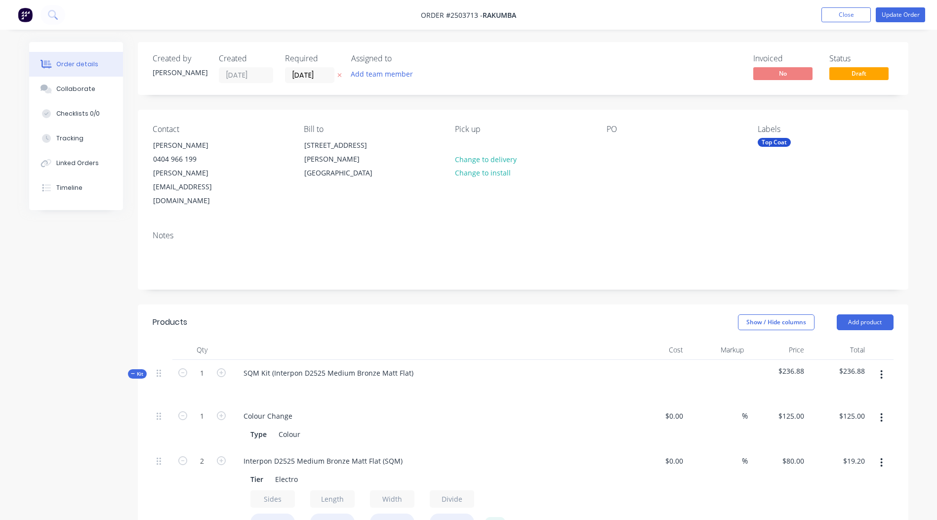
click at [910, 6] on nav "Order #2503713 - Rakumba Add product Close Update Order" at bounding box center [468, 15] width 937 height 30
click at [907, 13] on button "Update Order" at bounding box center [900, 14] width 49 height 15
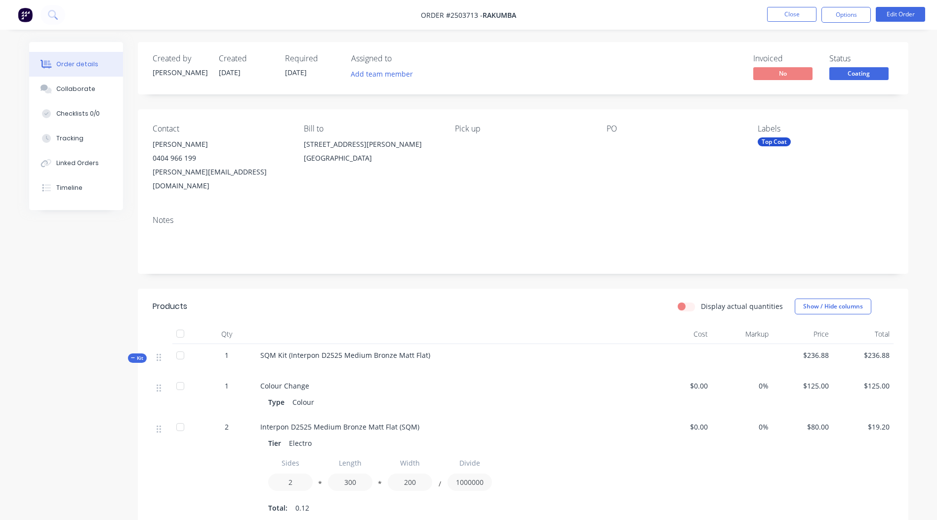
click at [853, 77] on span "Coating" at bounding box center [858, 73] width 59 height 12
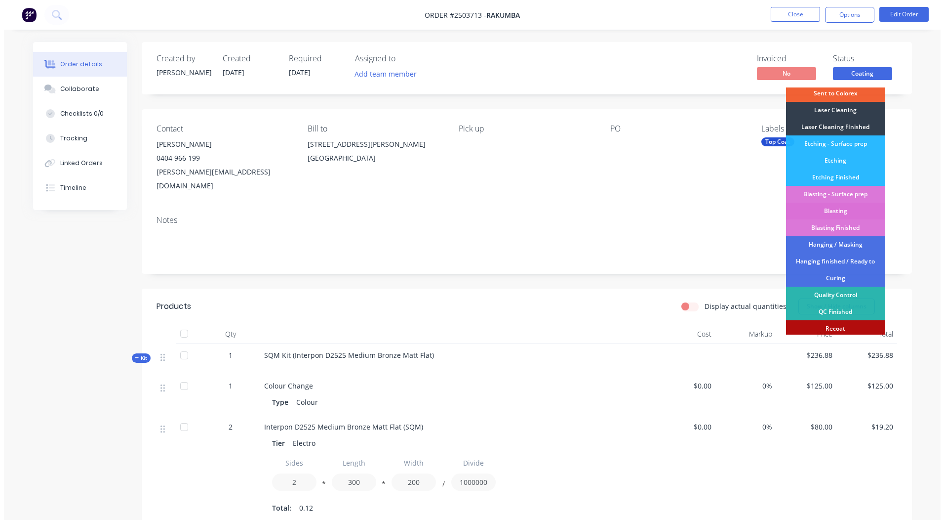
scroll to position [198, 0]
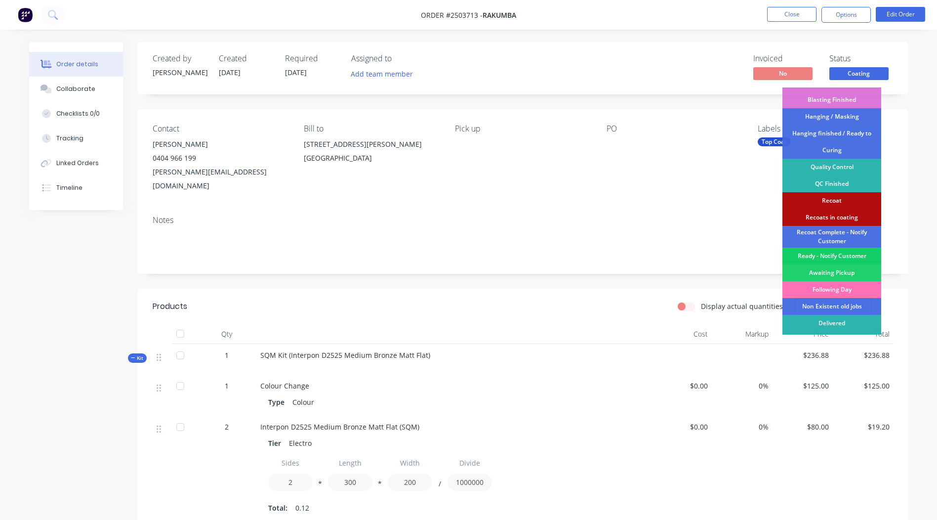
click at [833, 254] on div "Ready - Notify Customer" at bounding box center [831, 255] width 99 height 17
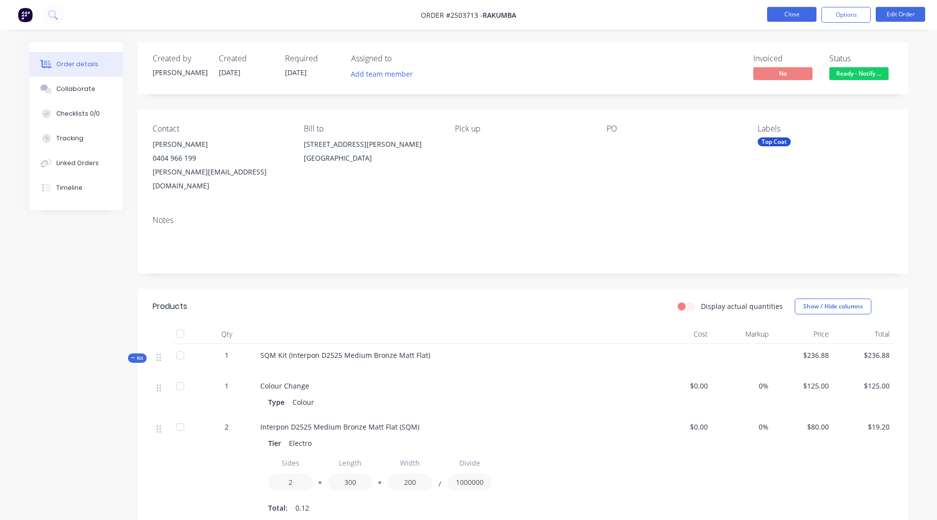
click at [780, 14] on button "Close" at bounding box center [791, 14] width 49 height 15
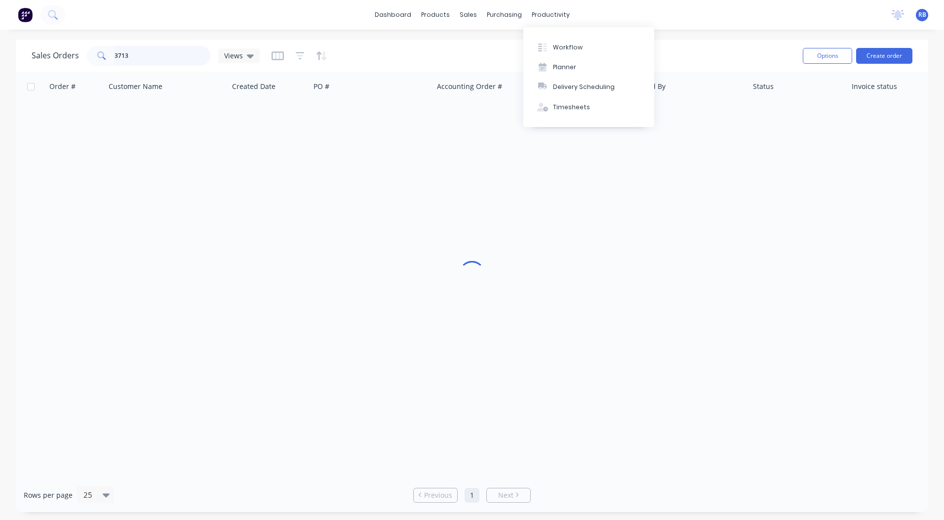
click at [0, 41] on html "dashboard products sales purchasing productivity dashboard products Product Cat…" at bounding box center [472, 260] width 944 height 520
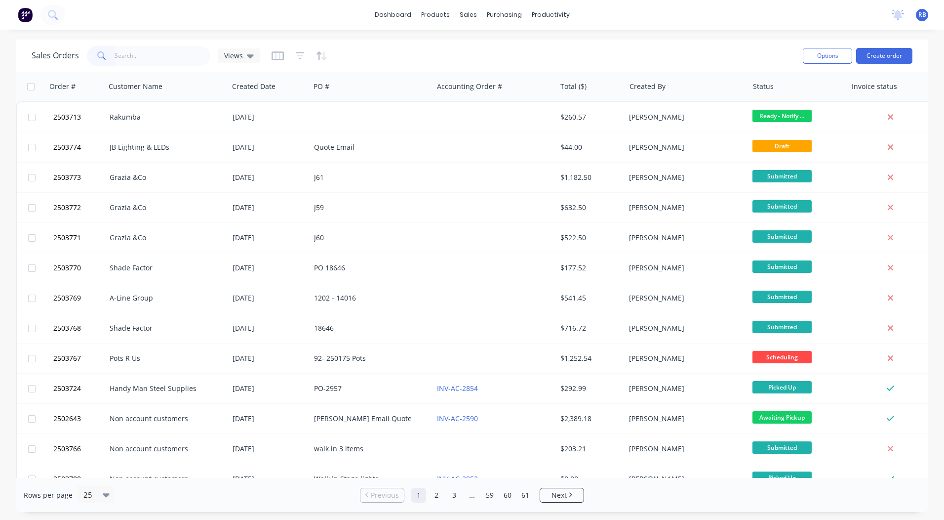
click at [412, 62] on div "Sales Orders Views" at bounding box center [414, 55] width 764 height 24
click at [136, 56] on input "text" at bounding box center [163, 56] width 96 height 20
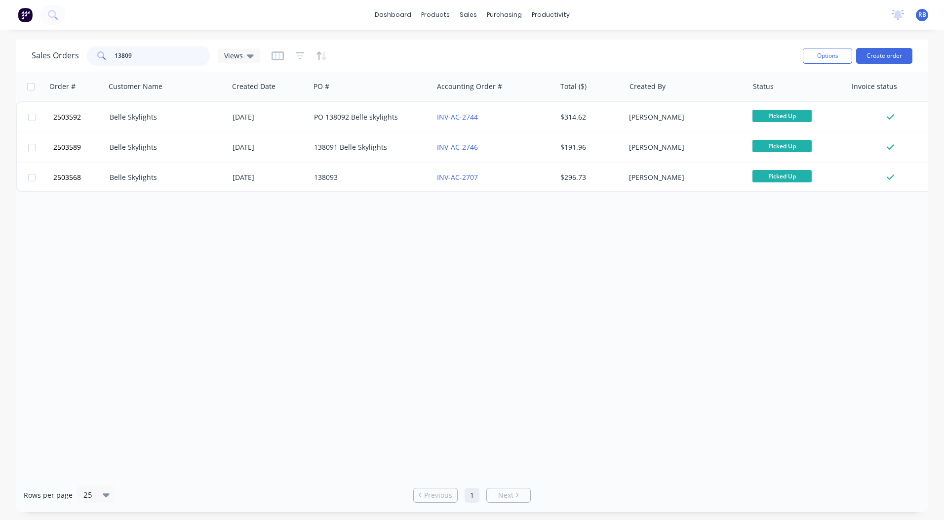
type input "138092"
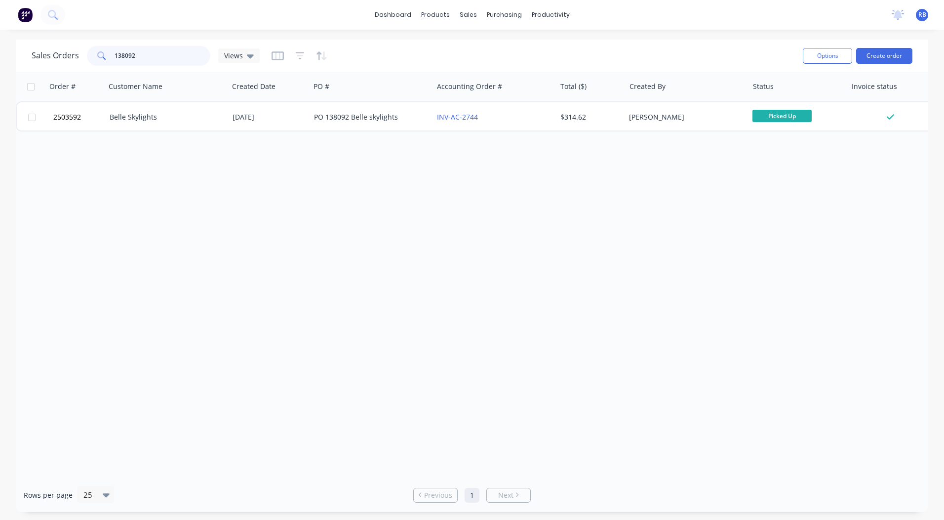
drag, startPoint x: 148, startPoint y: 58, endPoint x: 0, endPoint y: 51, distance: 148.4
click at [0, 70] on html "dashboard products sales purchasing productivity dashboard products Product Cat…" at bounding box center [472, 260] width 944 height 520
